Goal: Transaction & Acquisition: Book appointment/travel/reservation

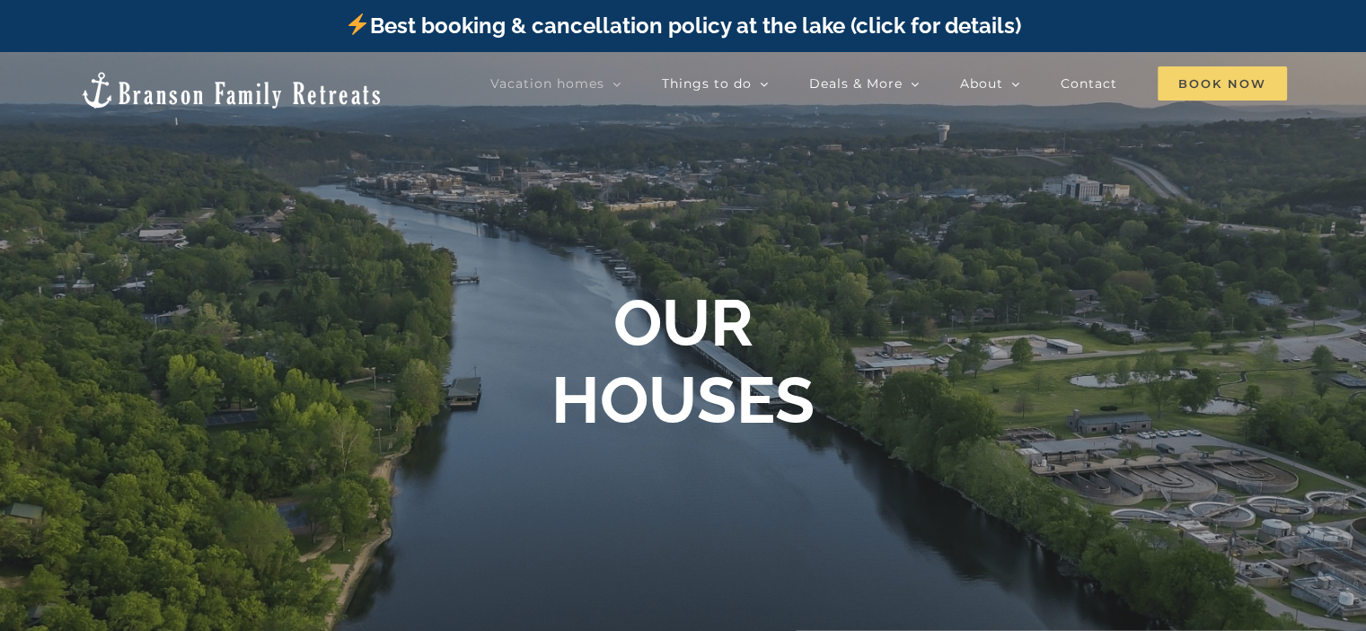
click at [1181, 92] on span "Book Now" at bounding box center [1222, 83] width 129 height 34
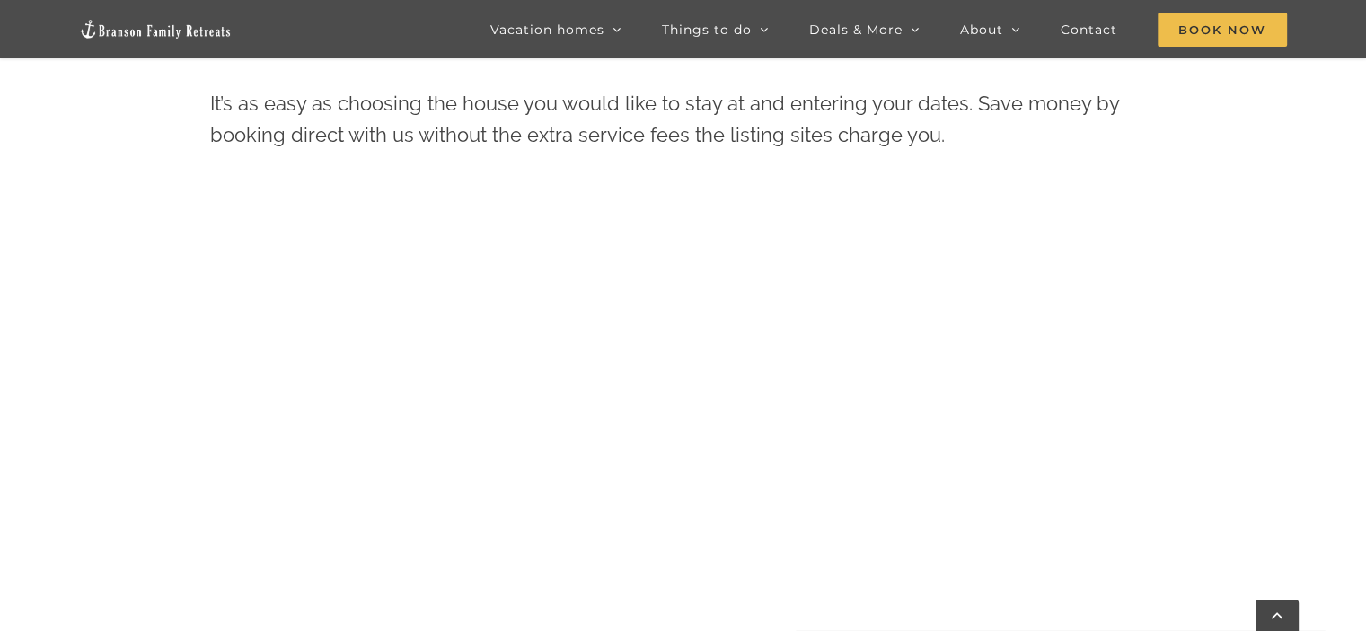
scroll to position [747, 0]
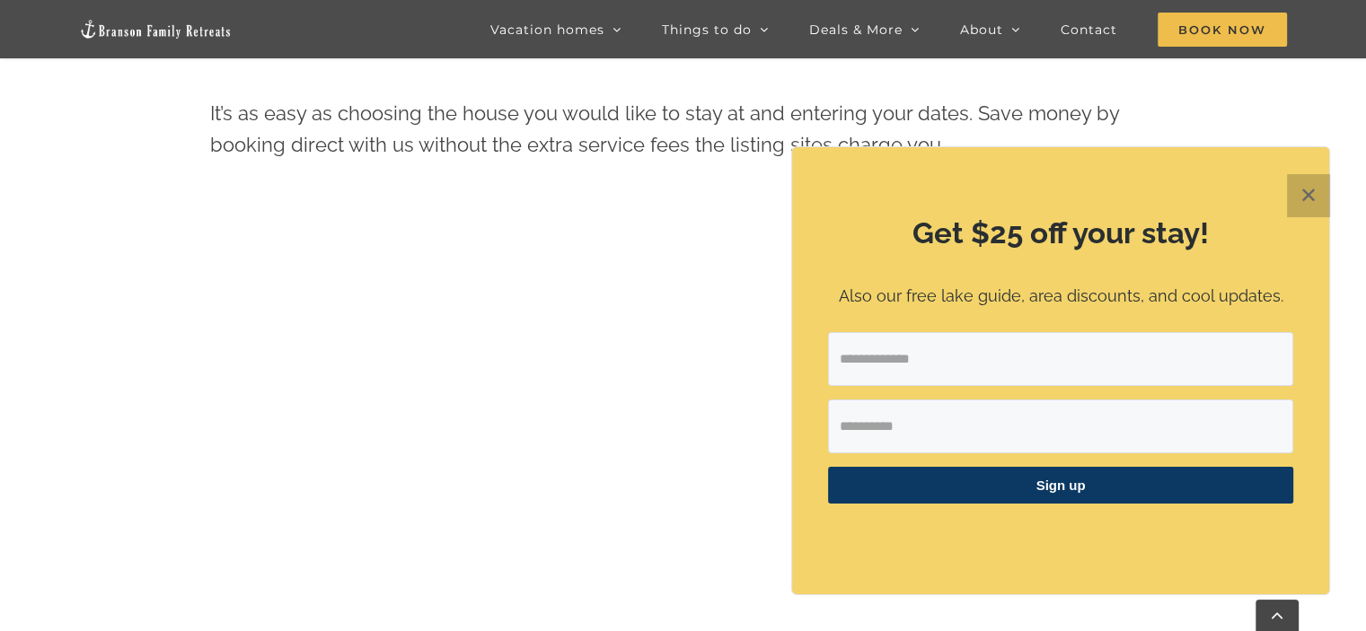
click at [1326, 192] on button "✕" at bounding box center [1308, 195] width 43 height 43
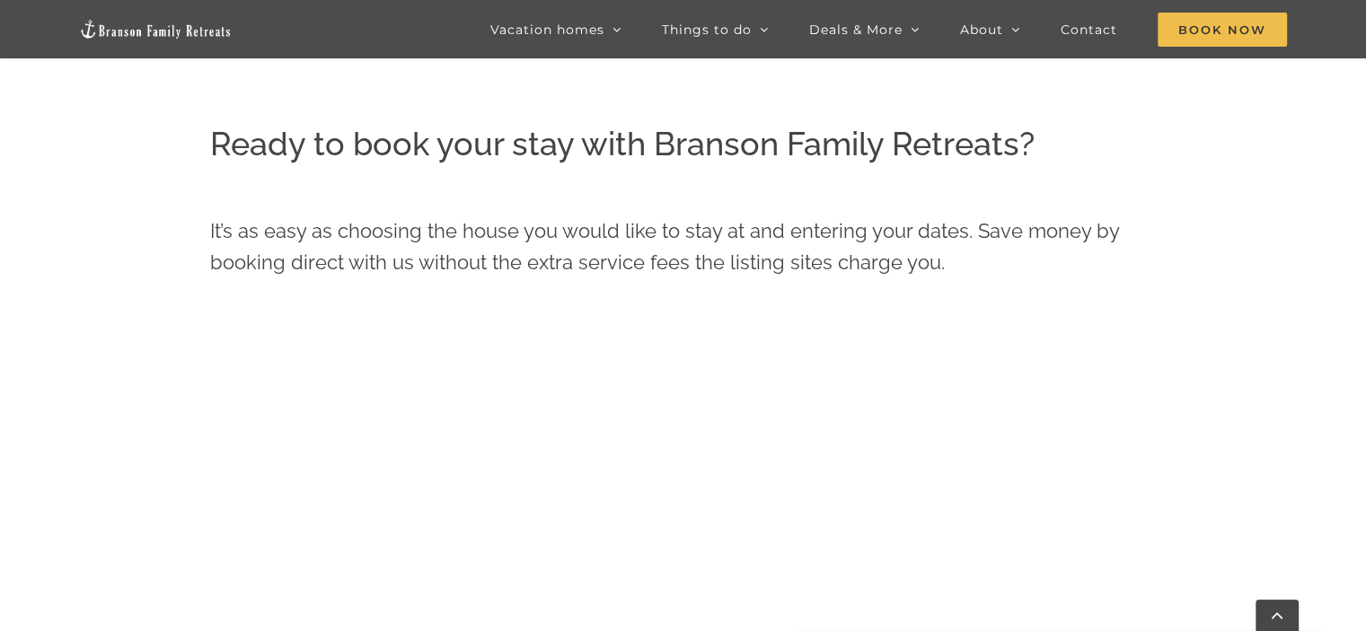
scroll to position [625, 0]
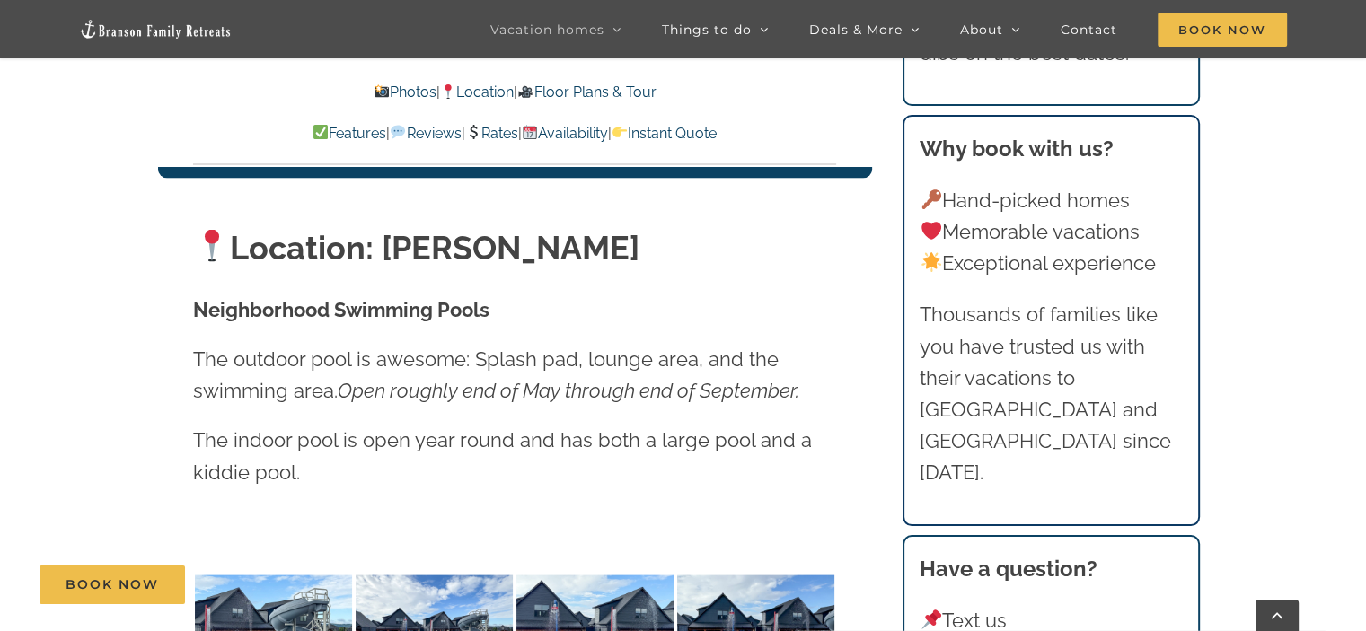
scroll to position [3599, 0]
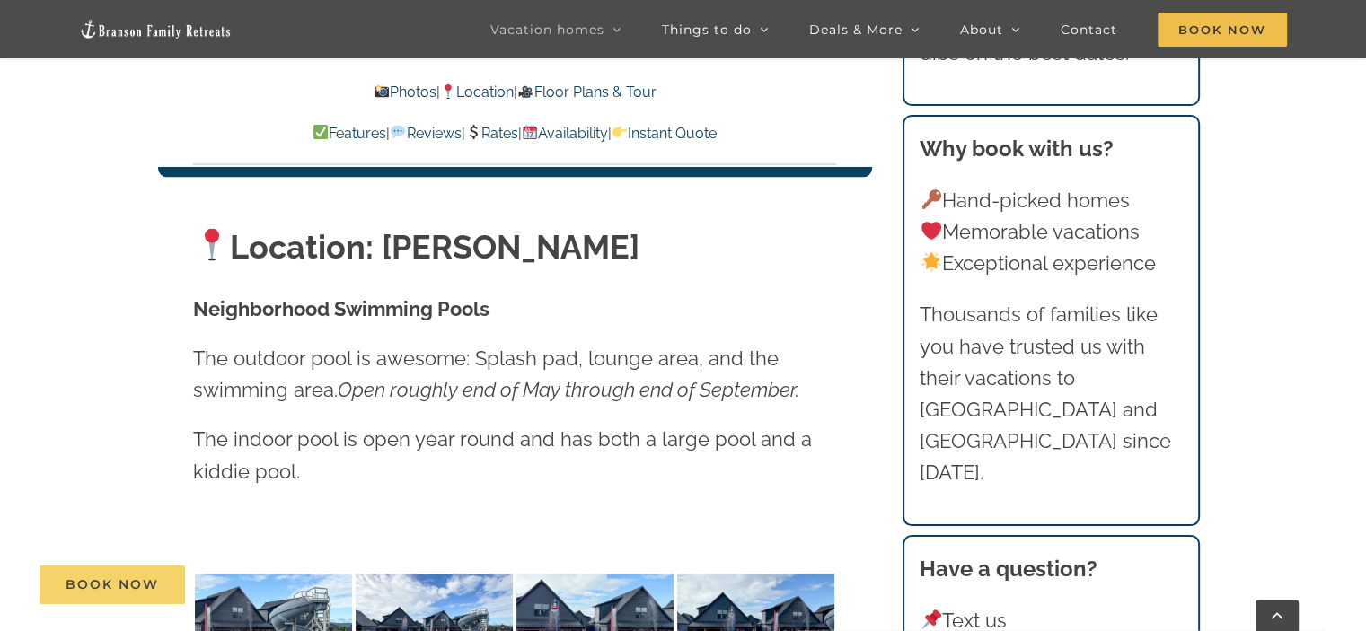
click at [122, 598] on link "Book Now" at bounding box center [112, 585] width 145 height 39
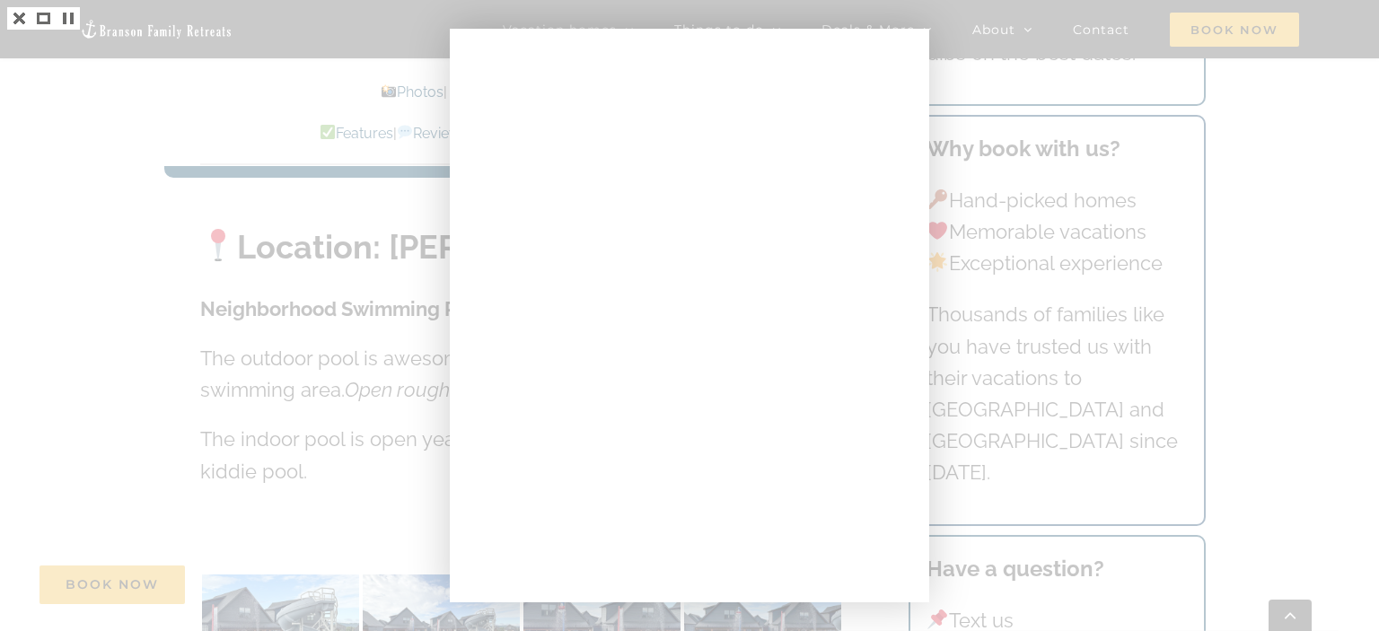
drag, startPoint x: 1378, startPoint y: 130, endPoint x: 1292, endPoint y: 60, distance: 111.1
click at [1365, 131] on div at bounding box center [689, 315] width 1379 height 631
